Goal: Task Accomplishment & Management: Use online tool/utility

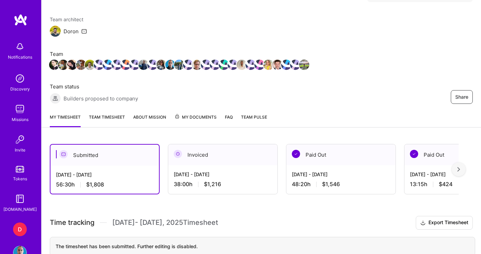
scroll to position [49, 0]
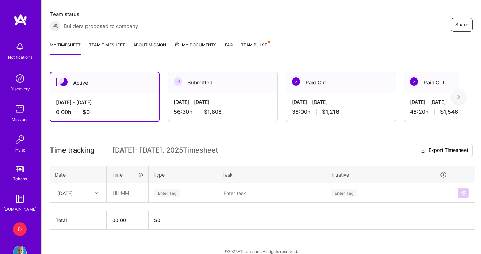
scroll to position [131, 0]
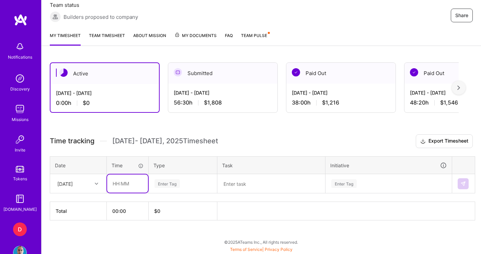
click at [119, 183] on input "text" at bounding box center [127, 184] width 41 height 18
drag, startPoint x: 124, startPoint y: 185, endPoint x: 120, endPoint y: 185, distance: 3.8
click at [120, 185] on input "05:30" at bounding box center [127, 184] width 41 height 18
type input "05:00"
click at [184, 184] on div "Enter Tag" at bounding box center [183, 183] width 58 height 9
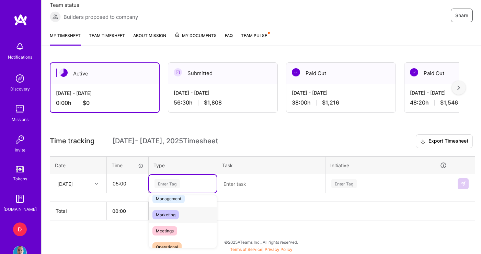
scroll to position [85, 0]
click at [178, 206] on span "Management" at bounding box center [168, 202] width 32 height 9
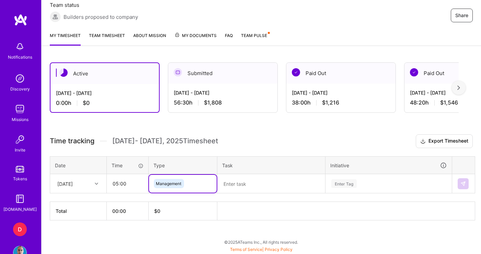
click at [238, 188] on textarea at bounding box center [271, 184] width 106 height 18
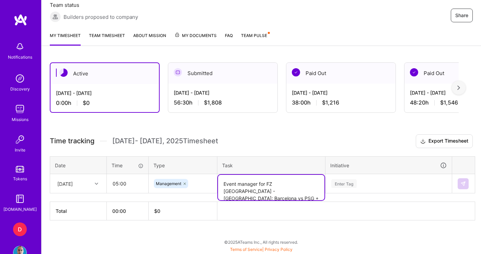
type textarea "Event manager for FZ [GEOGRAPHIC_DATA] - [GEOGRAPHIC_DATA]: Barcelona vs PSG + …"
click at [330, 182] on div "Enter Tag" at bounding box center [389, 184] width 126 height 18
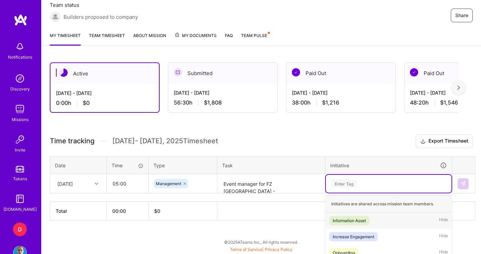
scroll to position [213, 0]
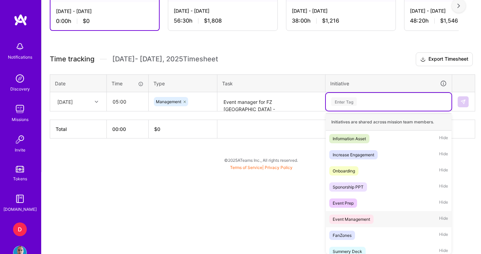
click at [359, 223] on div "Event Management" at bounding box center [350, 219] width 37 height 7
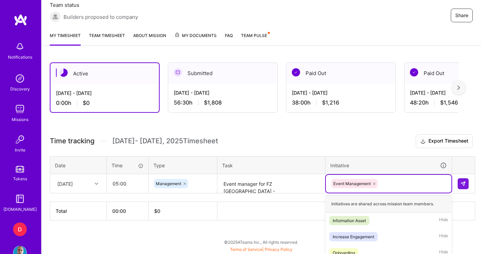
click at [388, 186] on div "option Event Management, selected. option Sponorship PPT focused, 4 of 35. 34 r…" at bounding box center [389, 184] width 126 height 18
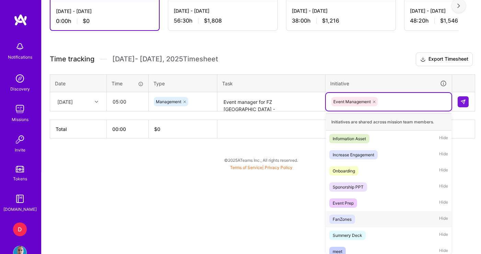
scroll to position [1, 0]
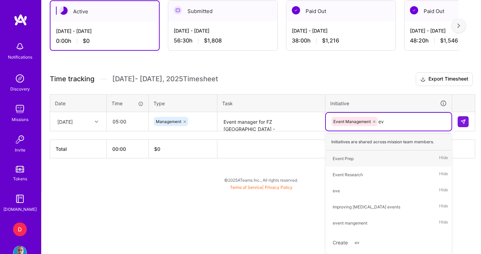
type input "eve"
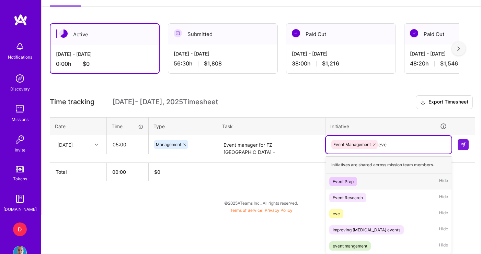
click at [354, 183] on span "Event Prep" at bounding box center [343, 181] width 28 height 9
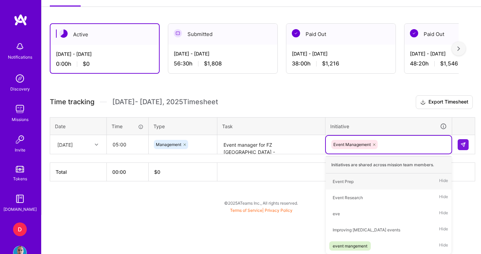
scroll to position [131, 0]
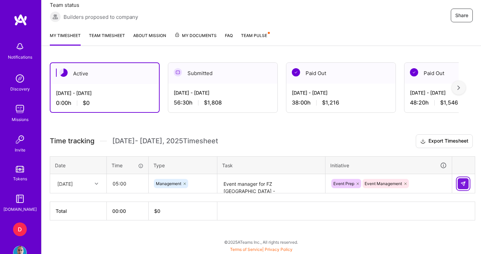
click at [461, 182] on img at bounding box center [462, 183] width 5 height 5
